Goal: Task Accomplishment & Management: Complete application form

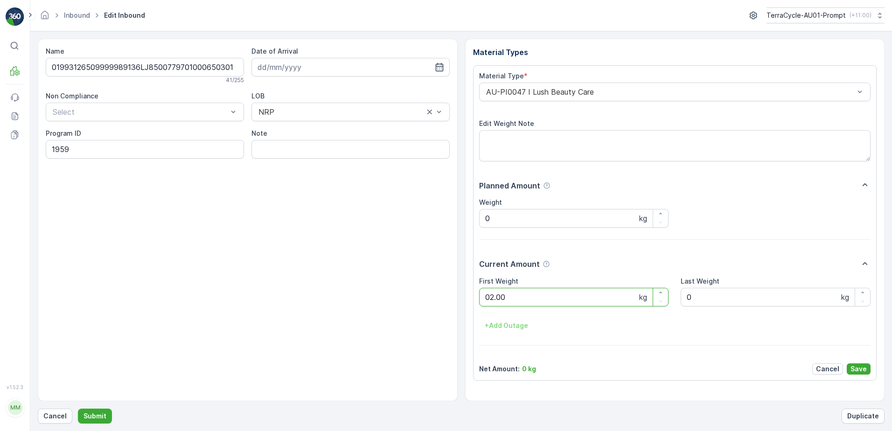
click at [78, 409] on button "Submit" at bounding box center [95, 416] width 34 height 15
